Goal: Use online tool/utility: Utilize a website feature to perform a specific function

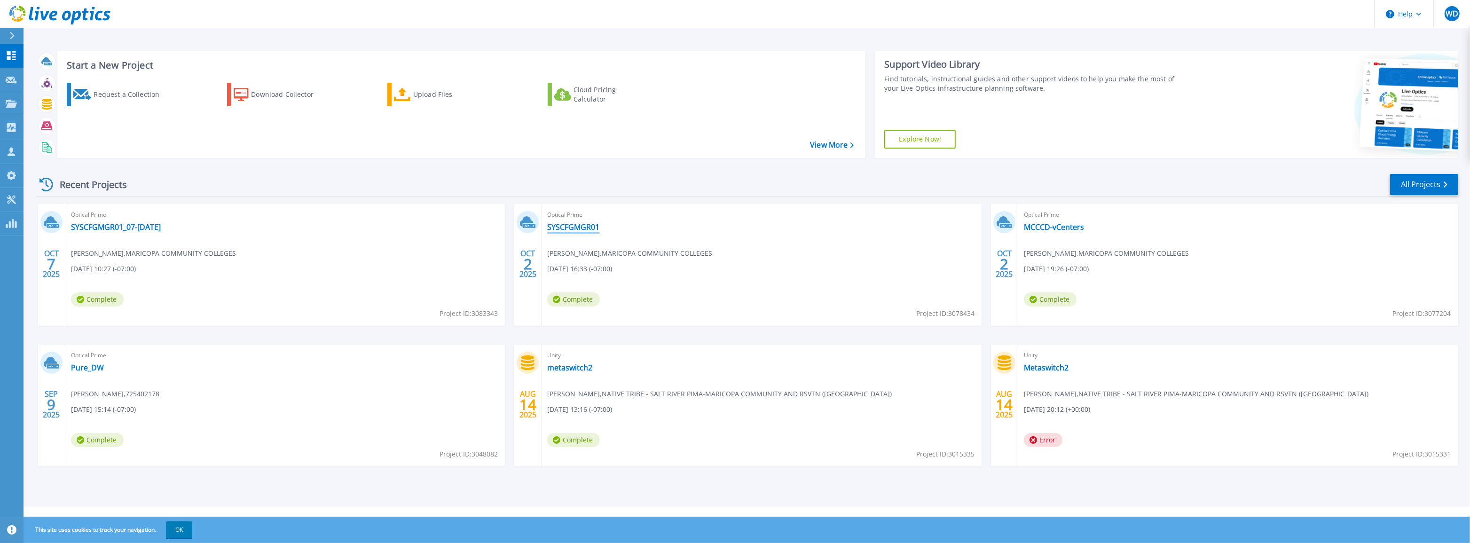
click at [592, 227] on link "SYSCFGMGR01" at bounding box center [573, 226] width 52 height 9
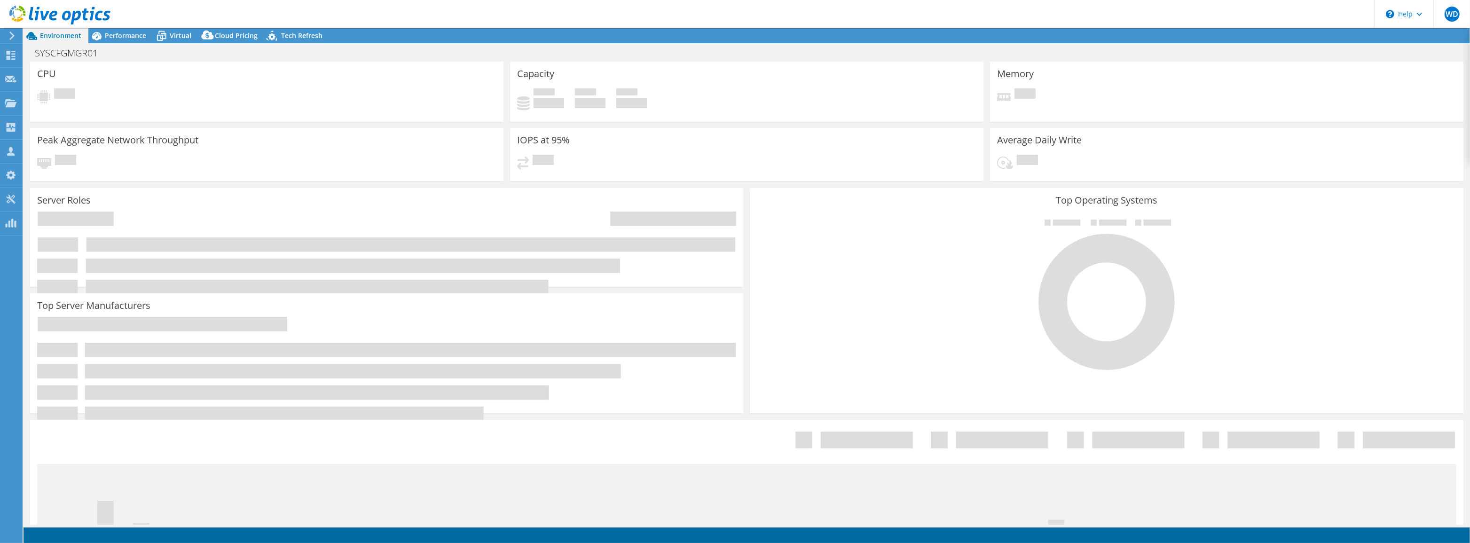
select select "USD"
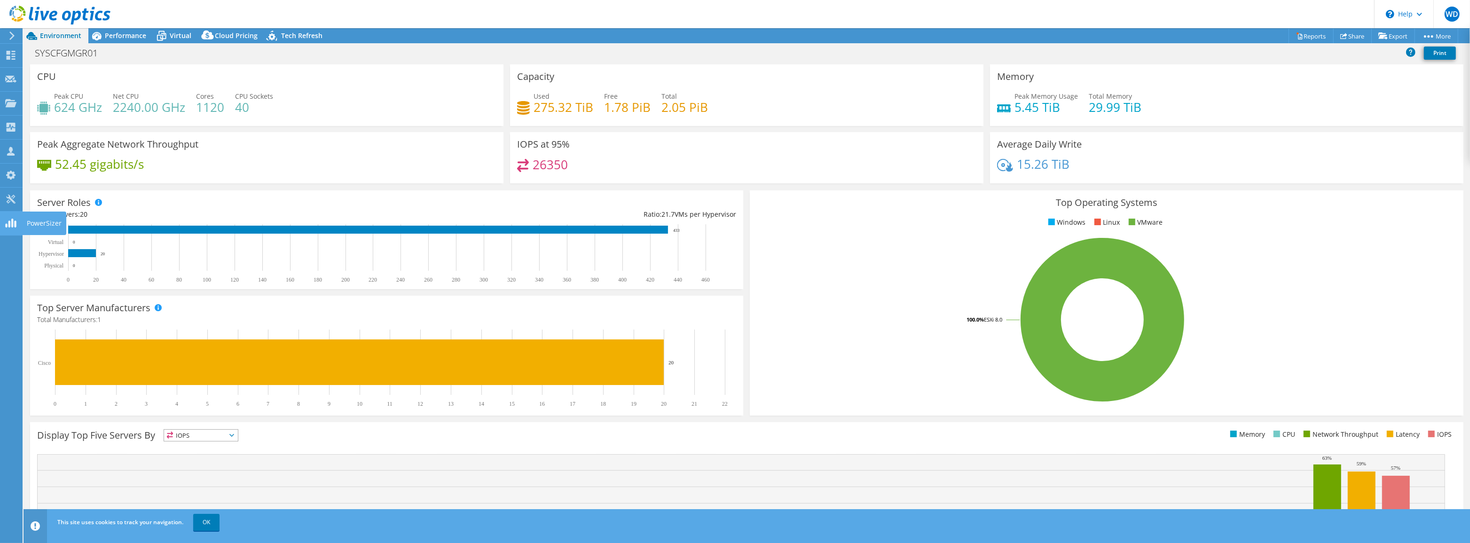
click at [10, 221] on icon at bounding box center [10, 223] width 11 height 9
click at [9, 226] on use at bounding box center [10, 223] width 11 height 9
click at [28, 198] on div "Tools" at bounding box center [35, 199] width 26 height 23
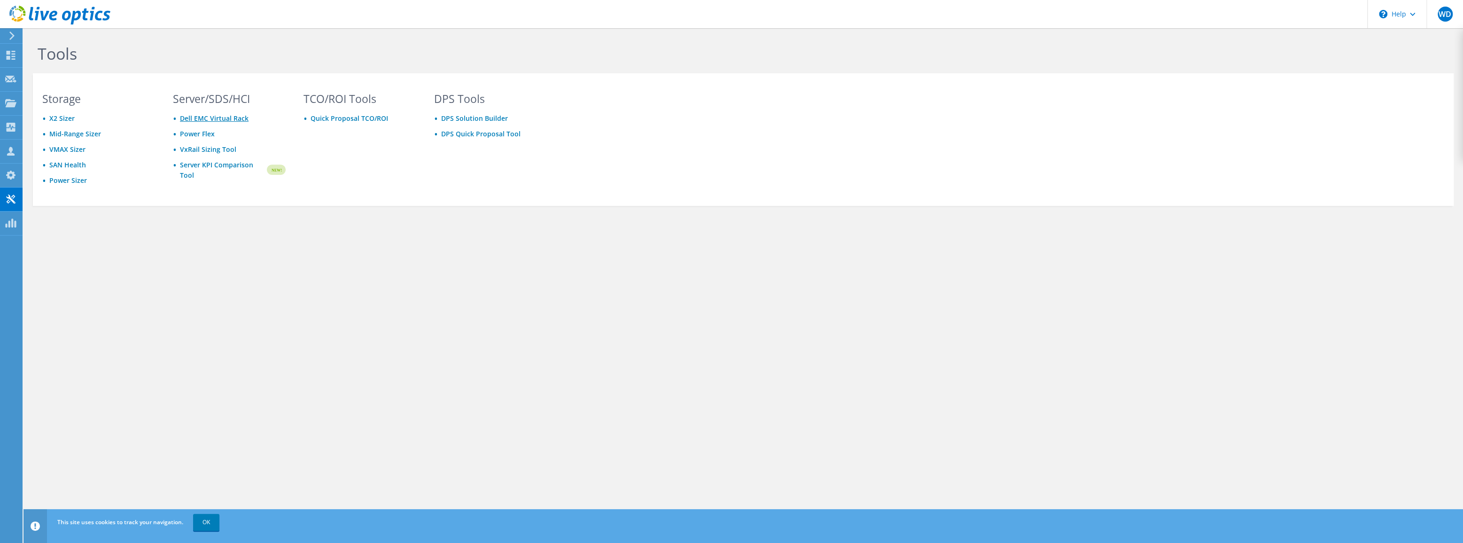
click at [197, 116] on link "Dell EMC Virtual Rack" at bounding box center [214, 118] width 69 height 9
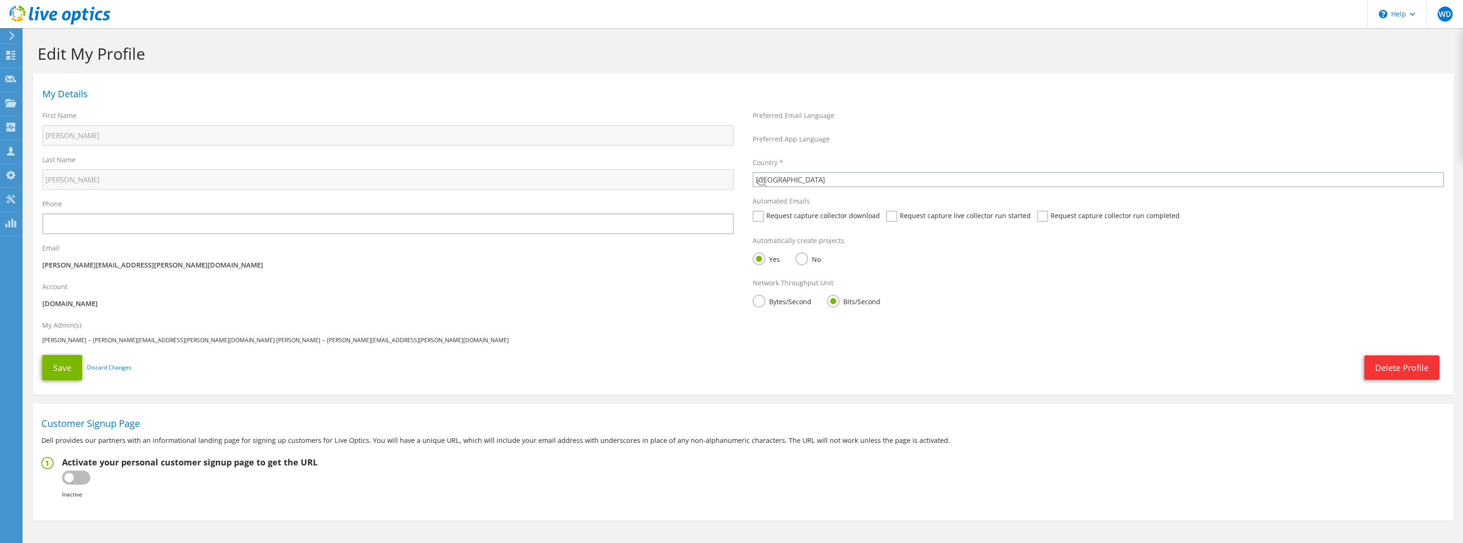
select select "224"
click at [6, 150] on icon at bounding box center [10, 151] width 11 height 9
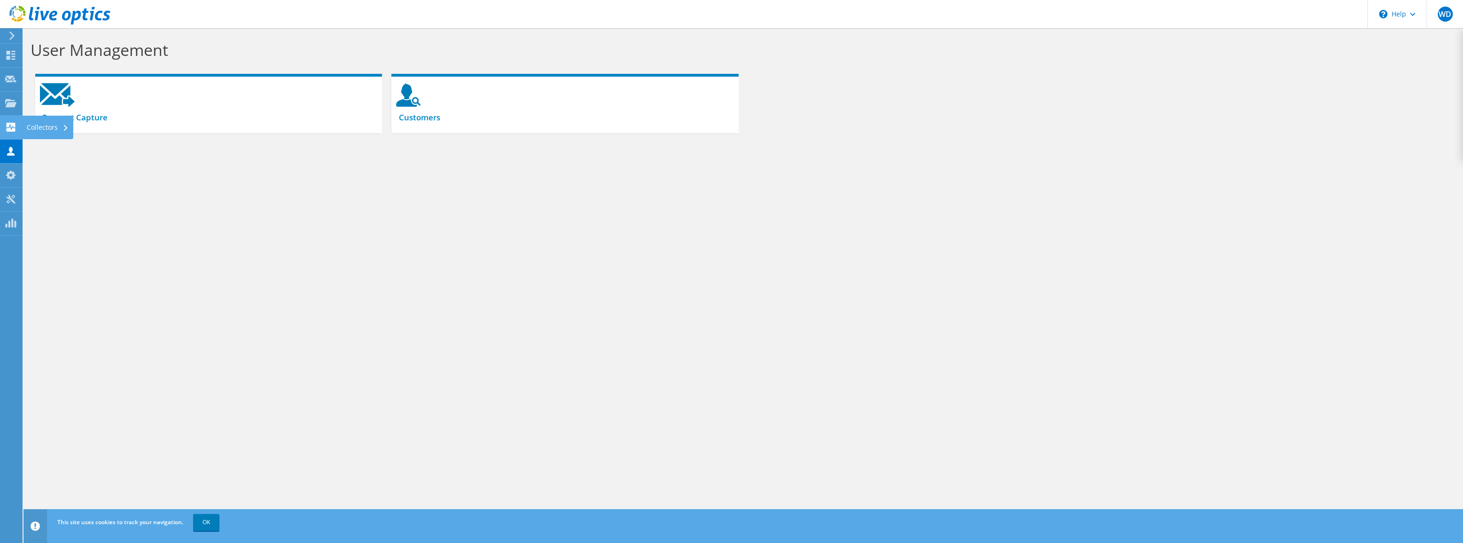
click at [8, 133] on div at bounding box center [10, 128] width 11 height 10
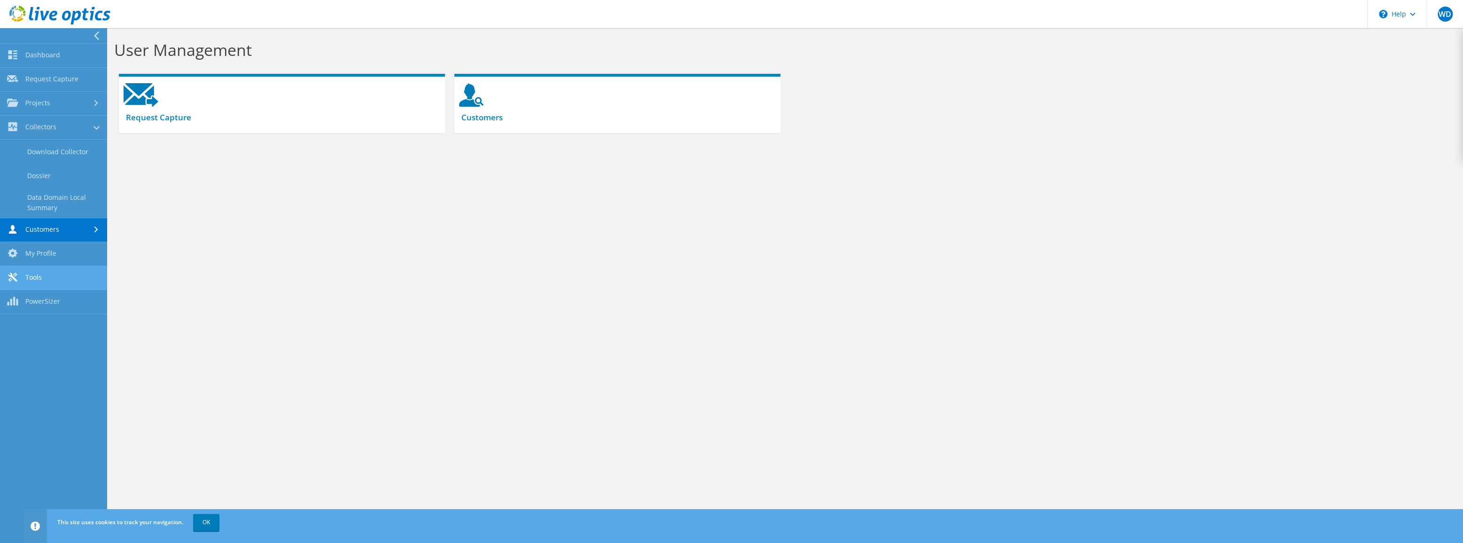
click at [29, 267] on link "Tools" at bounding box center [53, 278] width 107 height 24
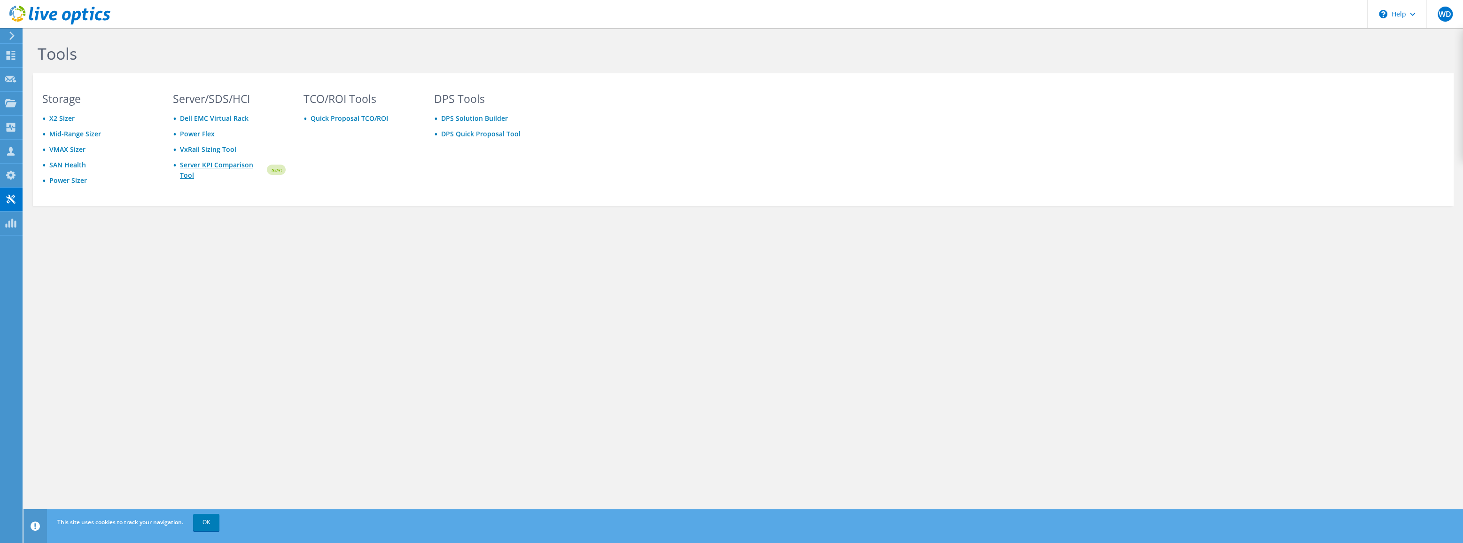
click at [193, 162] on link "Server KPI Comparison Tool" at bounding box center [223, 170] width 86 height 21
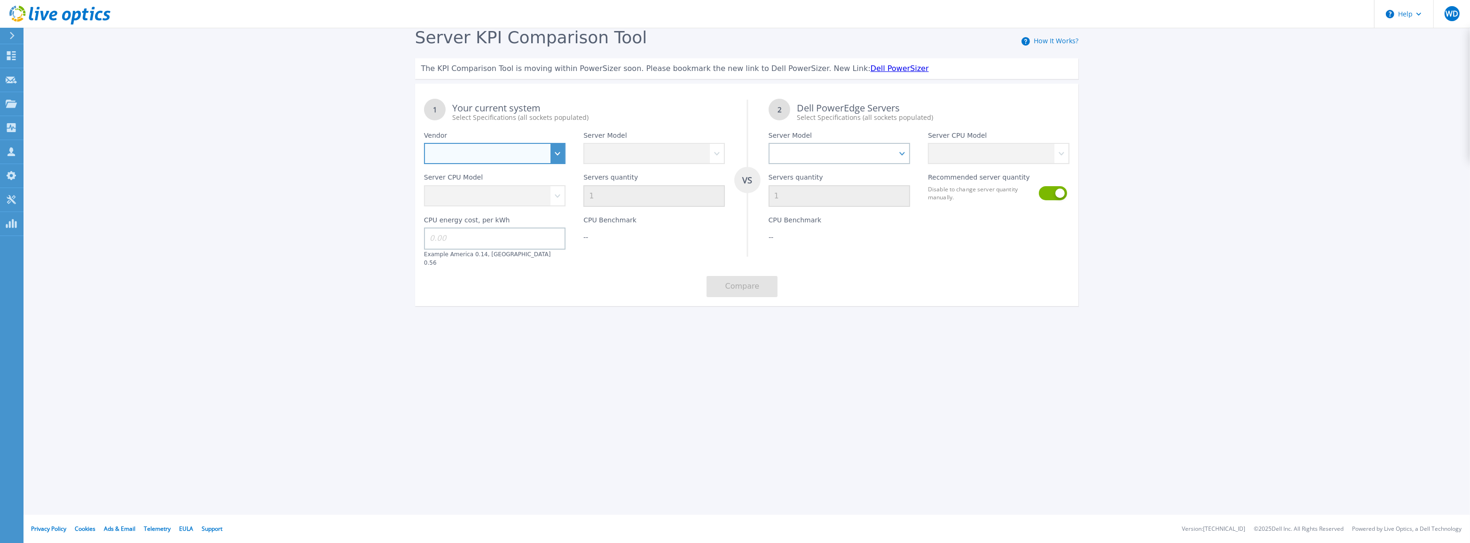
click at [545, 146] on select "Dell HPE Lenovo Supermicro" at bounding box center [494, 153] width 141 height 21
select select "Dell"
click at [424, 143] on select "Dell HPE Lenovo Supermicro" at bounding box center [494, 153] width 141 height 21
click at [633, 155] on select "PowerEdge C6520 PowerEdge C6525 PowerEdge HS5610 PowerEdge HS5620 PowerEdge R24…" at bounding box center [653, 153] width 141 height 21
select select "PowerEdge R740"
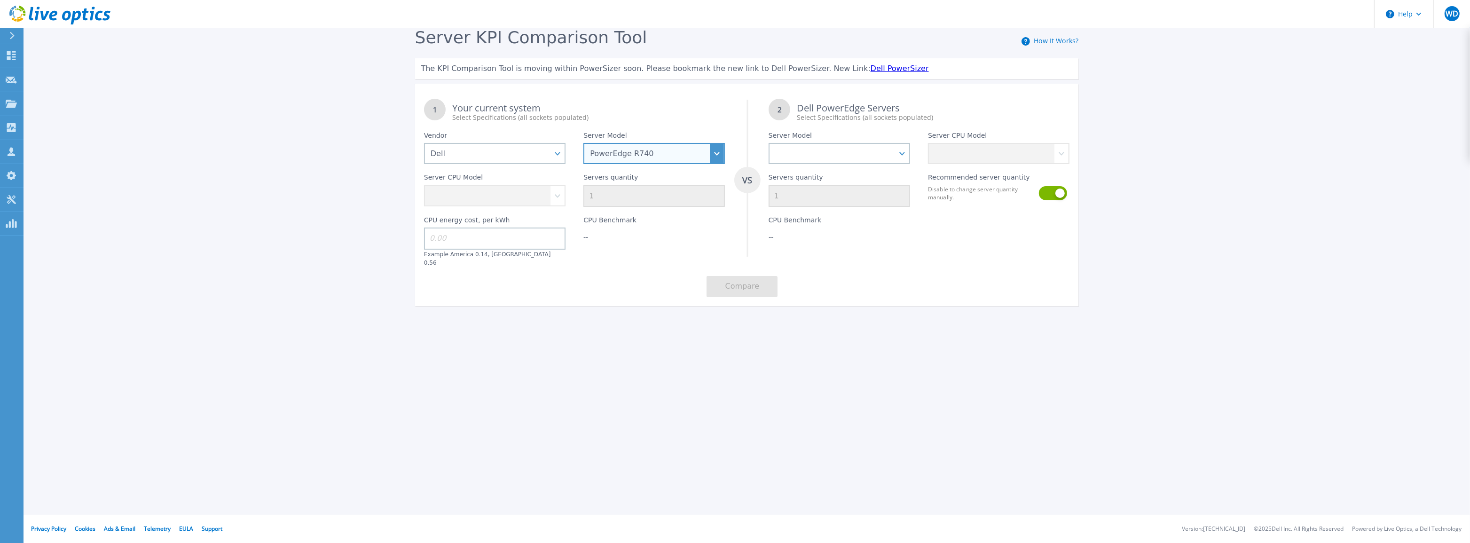
click at [583, 143] on select "PowerEdge C6520 PowerEdge C6525 PowerEdge HS5610 PowerEdge HS5620 PowerEdge R24…" at bounding box center [653, 153] width 141 height 21
click at [451, 186] on select "Intel Xeon Silver 4108 1.8GHz Intel Xeon Silver 4214 2.2GHz Intel Xeon Silver 4…" at bounding box center [494, 195] width 141 height 21
select select "334136"
click at [424, 186] on select "Intel Xeon Silver 4108 1.8GHz Intel Xeon Silver 4214 2.2GHz Intel Xeon Silver 4…" at bounding box center [494, 195] width 141 height 21
click at [627, 200] on input "1" at bounding box center [653, 196] width 141 height 22
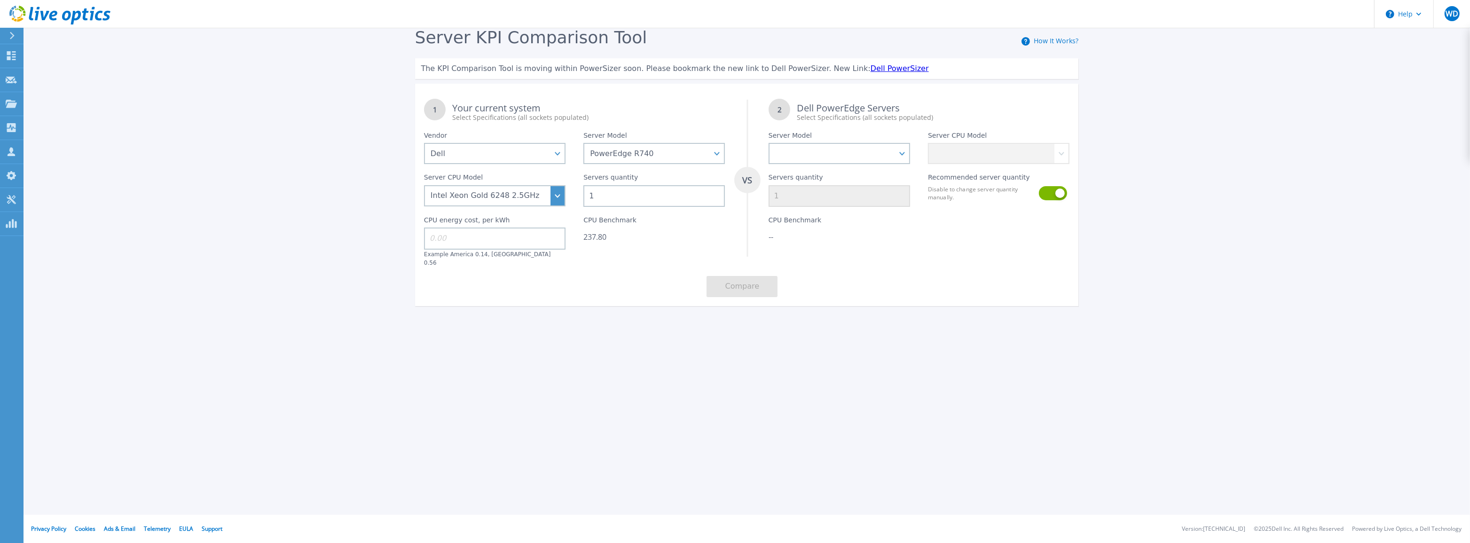
drag, startPoint x: 629, startPoint y: 197, endPoint x: 526, endPoint y: 197, distance: 103.4
click at [526, 197] on div "1 Your current system Select Specifications (all sockets populated) VS 2 Dell P…" at bounding box center [747, 198] width 664 height 216
type input "2"
click at [474, 242] on input at bounding box center [494, 238] width 141 height 22
click at [852, 149] on select "PowerEdge C6520 PowerEdge C6525 PowerEdge HS5610 PowerEdge HS5620 PowerEdge R24…" at bounding box center [838, 153] width 141 height 21
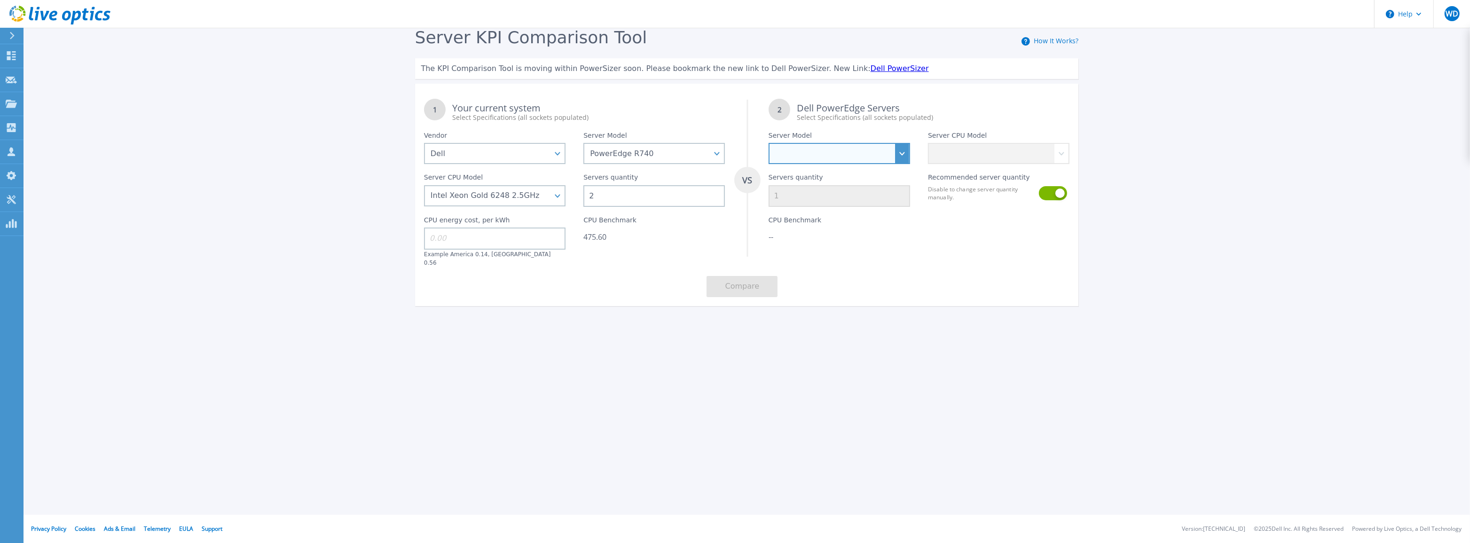
select select "PowerEdge R760"
click at [768, 143] on select "PowerEdge C6520 PowerEdge C6525 PowerEdge HS5610 PowerEdge HS5620 PowerEdge R24…" at bounding box center [838, 153] width 141 height 21
click at [1006, 148] on select "Intel Xeon Silver 4509Y 2.6GHz Intel Xeon Silver 4510 2.4GHz Intel Xeon Silver …" at bounding box center [998, 153] width 141 height 21
select select "334914"
click at [928, 143] on select "Intel Xeon Silver 4509Y 2.6GHz Intel Xeon Silver 4510 2.4GHz Intel Xeon Silver …" at bounding box center [998, 153] width 141 height 21
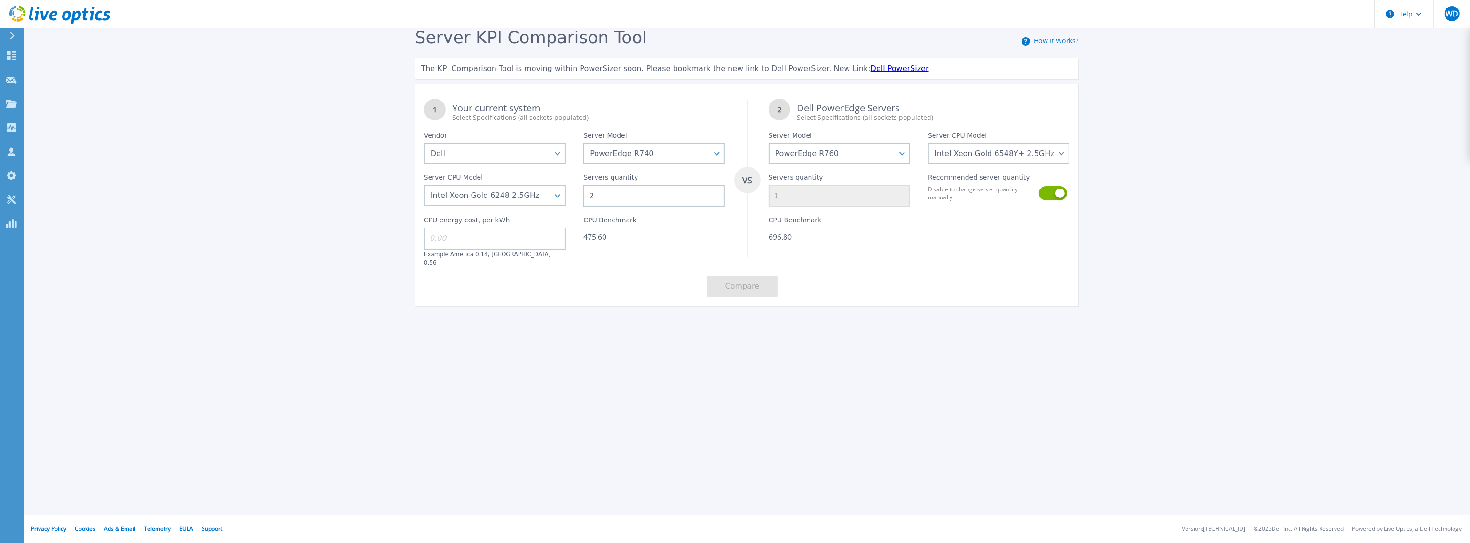
click at [517, 242] on input at bounding box center [494, 238] width 141 height 22
click at [870, 70] on link "Dell PowerSizer" at bounding box center [899, 68] width 58 height 9
